Goal: Communication & Community: Participate in discussion

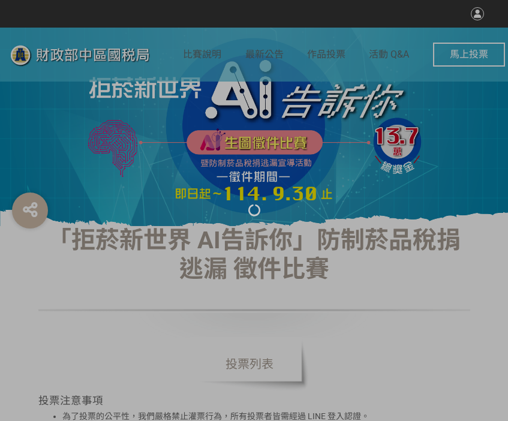
select select "vote"
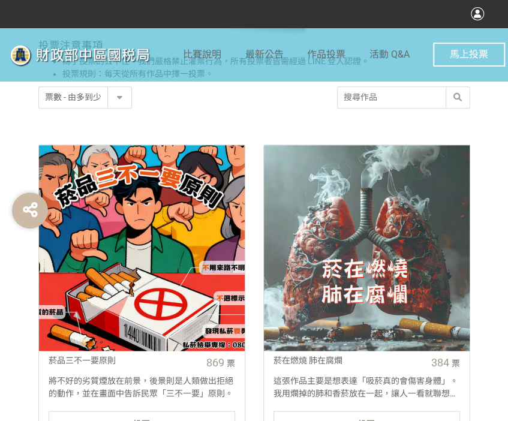
scroll to position [420, 0]
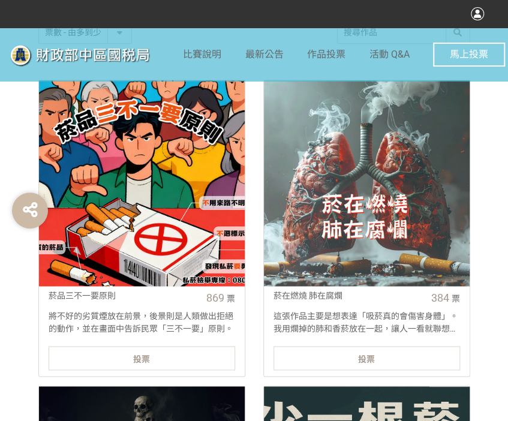
click at [173, 367] on div "投票" at bounding box center [142, 358] width 187 height 24
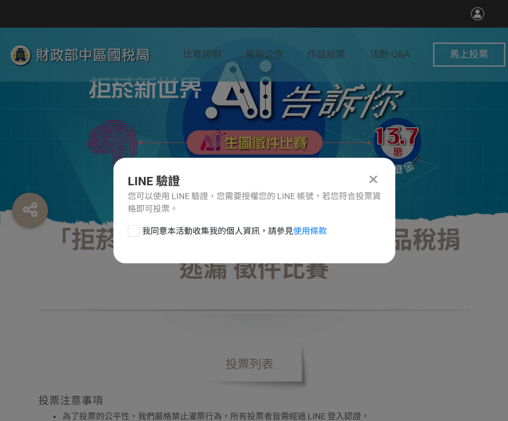
click at [136, 229] on div at bounding box center [134, 231] width 12 height 12
checkbox input "true"
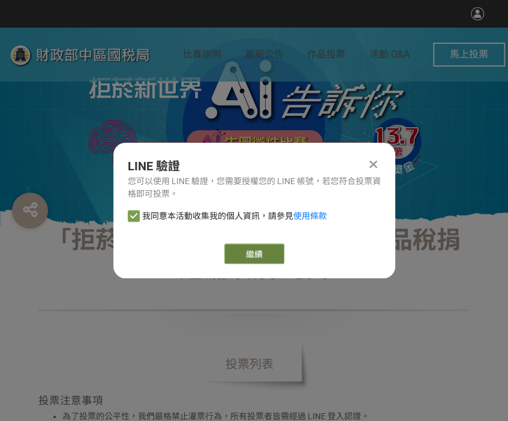
click at [259, 246] on link "繼續" at bounding box center [255, 254] width 60 height 20
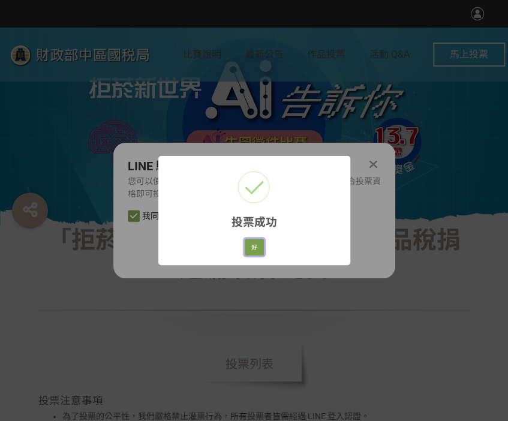
drag, startPoint x: 252, startPoint y: 249, endPoint x: 253, endPoint y: 158, distance: 90.0
click at [252, 249] on button "好" at bounding box center [254, 247] width 19 height 17
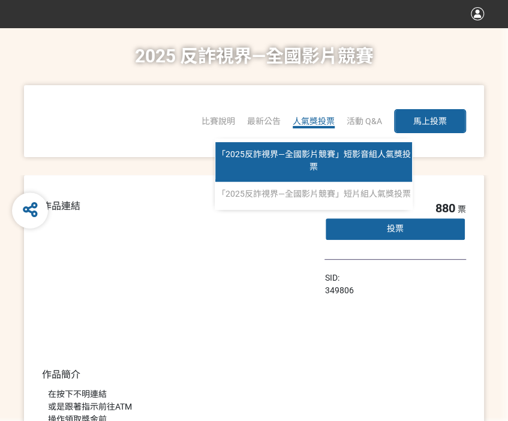
click at [317, 153] on span "「2025反詐視界—全國影片競賽」短影音組人氣獎投票" at bounding box center [314, 160] width 194 height 22
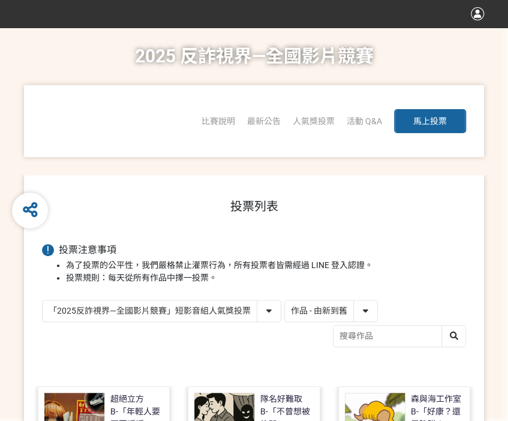
click at [316, 310] on select "作品 - 由新到舊 作品 - 由舊到新 票數 - 由多到少 票數 - 由少到多" at bounding box center [331, 311] width 92 height 21
select select "vote"
click at [285, 301] on select "作品 - 由新到舊 作品 - 由舊到新 票數 - 由多到少 票數 - 由少到多" at bounding box center [331, 311] width 92 height 21
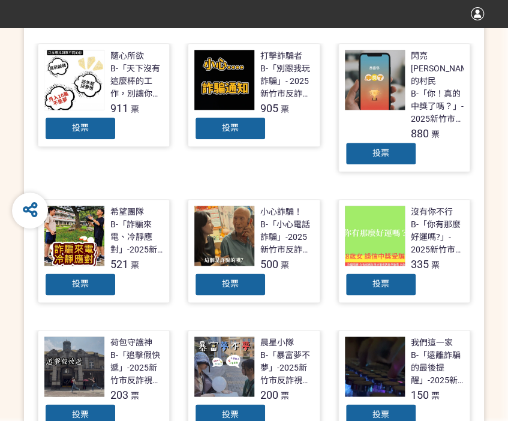
scroll to position [360, 0]
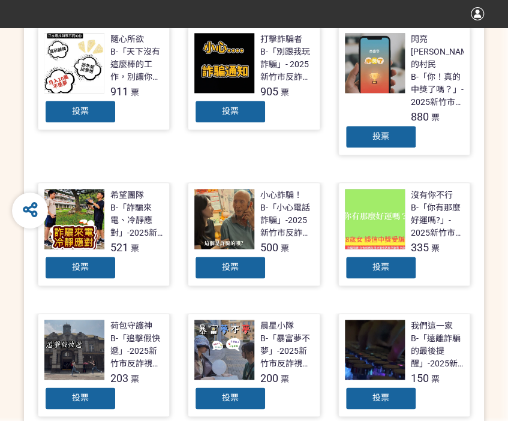
click at [381, 125] on div "投票" at bounding box center [381, 137] width 72 height 24
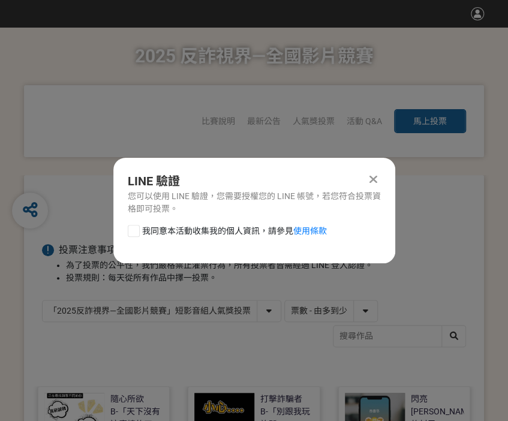
click at [134, 230] on div at bounding box center [134, 231] width 12 height 12
checkbox input "true"
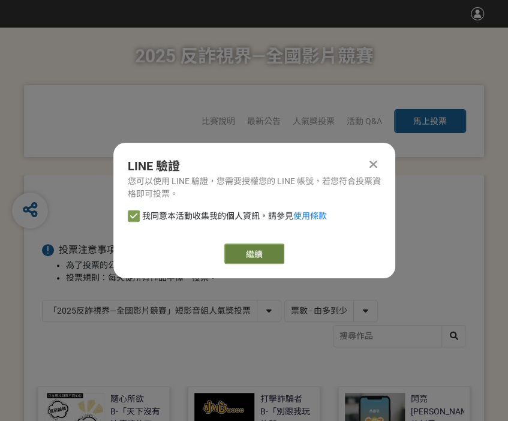
click at [271, 256] on link "繼續" at bounding box center [255, 254] width 60 height 20
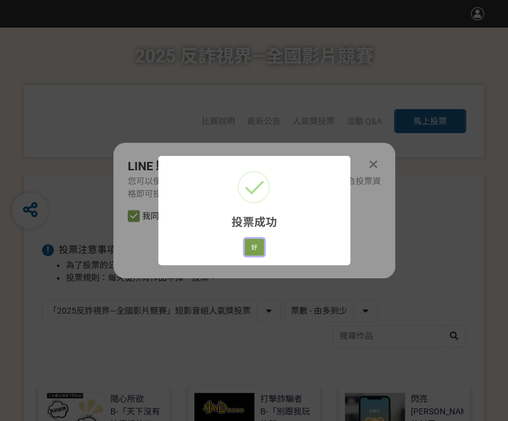
drag, startPoint x: 255, startPoint y: 249, endPoint x: 204, endPoint y: 242, distance: 51.5
click at [255, 250] on button "好" at bounding box center [254, 247] width 19 height 17
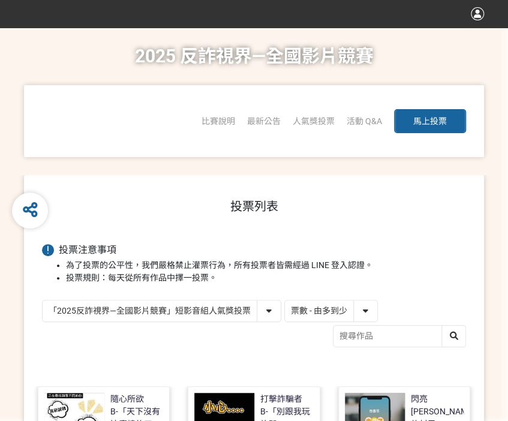
scroll to position [235, 0]
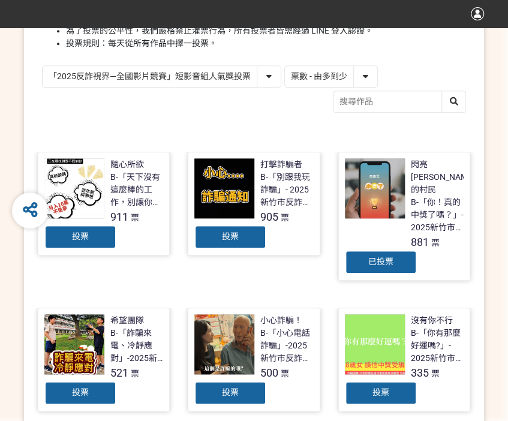
click at [205, 79] on select "「2025反詐視界—全國影片競賽」短影音組人氣獎投票 「2025反詐視界—全國影片競賽」短片組人氣獎投票" at bounding box center [162, 76] width 238 height 21
select select "13146"
click at [43, 66] on select "「2025反詐視界—全國影片競賽」短影音組人氣獎投票 「2025反詐視界—全國影片競賽」短片組人氣獎投票" at bounding box center [162, 76] width 238 height 21
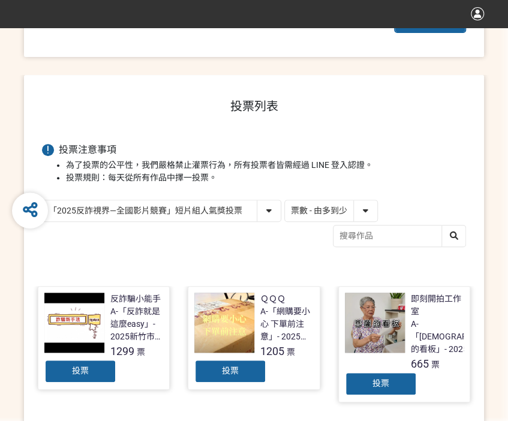
scroll to position [180, 0]
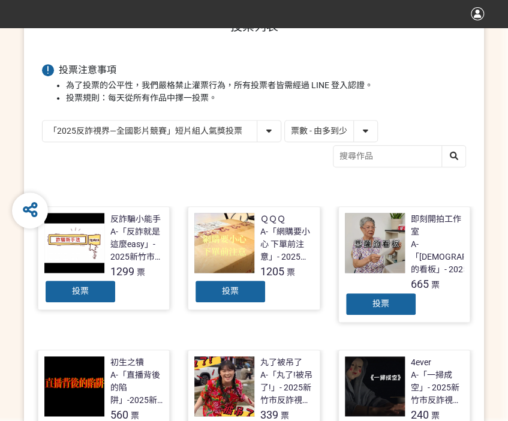
click at [82, 284] on div "投票" at bounding box center [80, 292] width 72 height 24
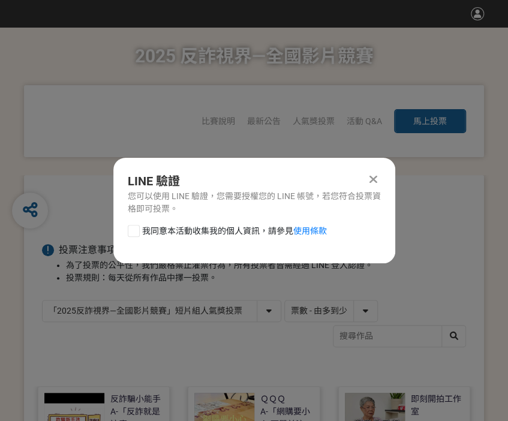
click at [134, 236] on div at bounding box center [134, 231] width 12 height 12
checkbox input "true"
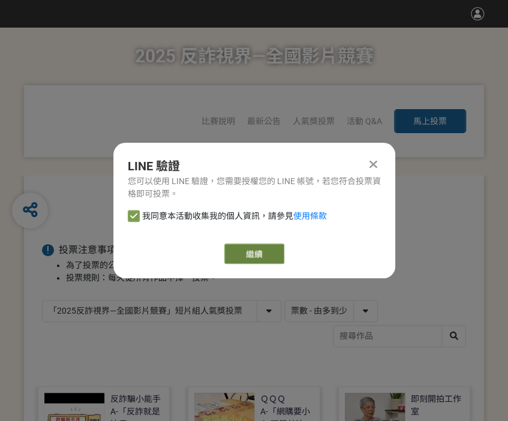
click at [268, 254] on link "繼續" at bounding box center [255, 254] width 60 height 20
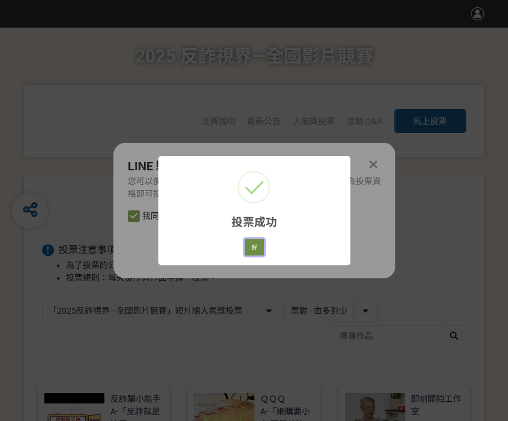
click at [258, 249] on button "好" at bounding box center [254, 247] width 19 height 17
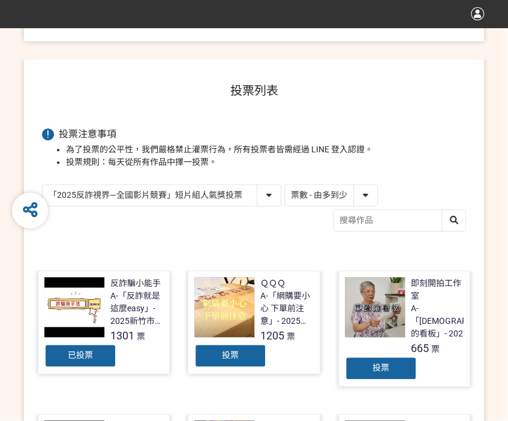
scroll to position [151, 0]
